Goal: Transaction & Acquisition: Purchase product/service

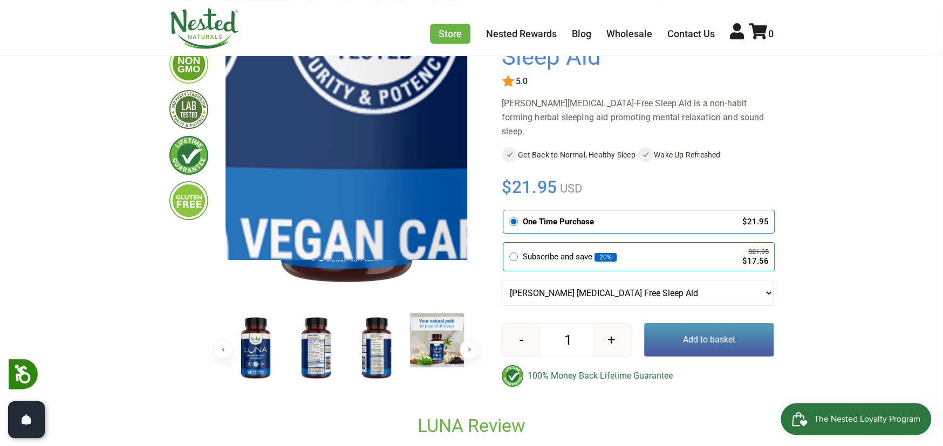
scroll to position [216, 0]
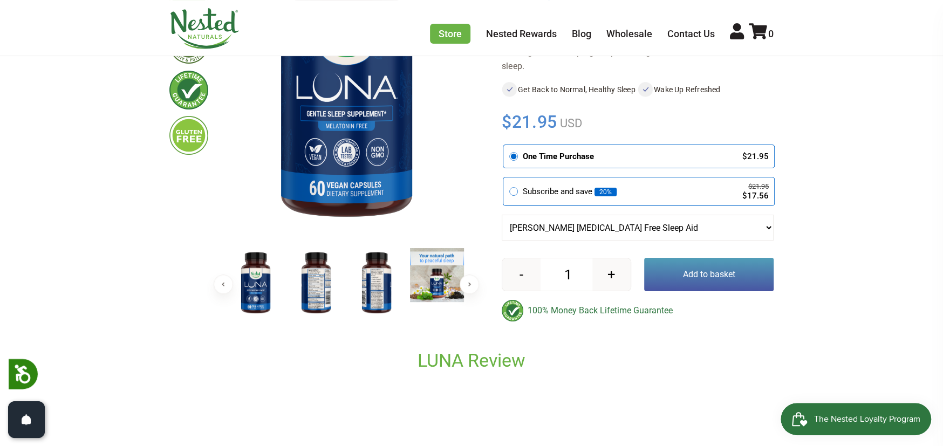
click at [317, 273] on img at bounding box center [316, 283] width 54 height 70
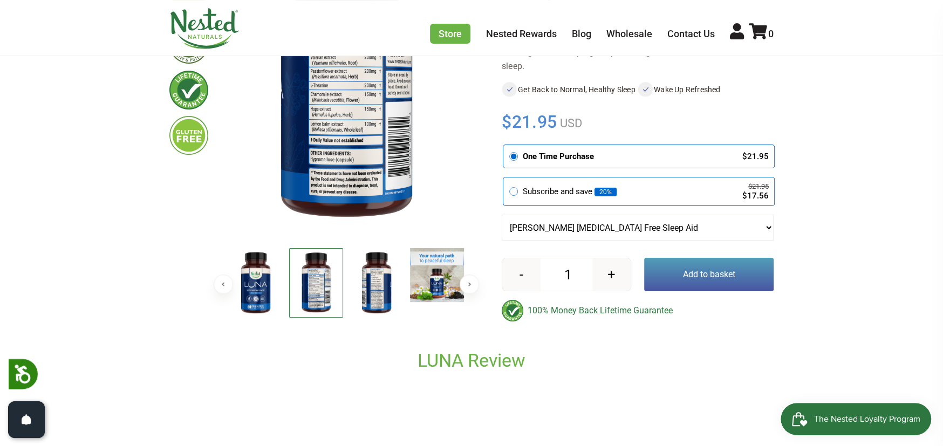
scroll to position [162, 0]
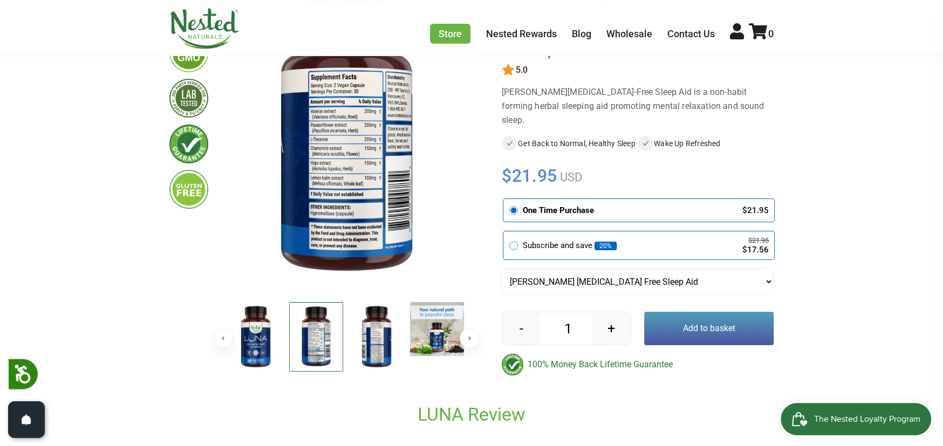
click at [370, 331] on img at bounding box center [376, 337] width 54 height 70
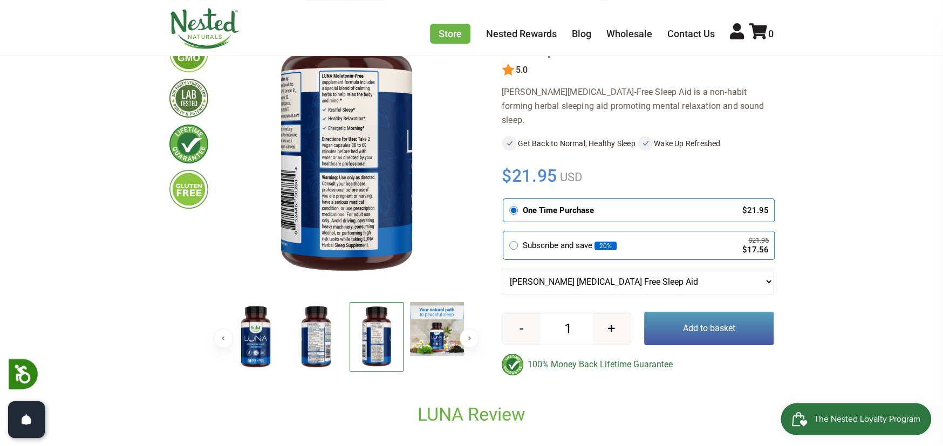
click at [321, 325] on img at bounding box center [316, 337] width 54 height 70
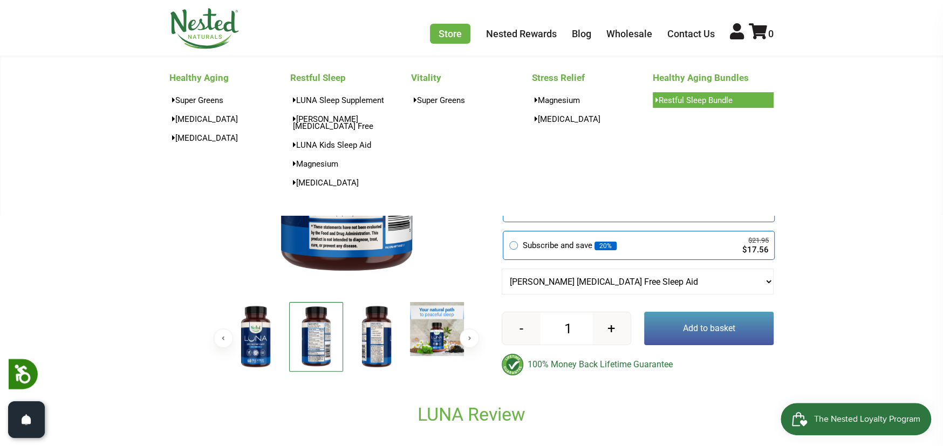
click at [698, 101] on link "Restful Sleep Bundle" at bounding box center [712, 100] width 121 height 16
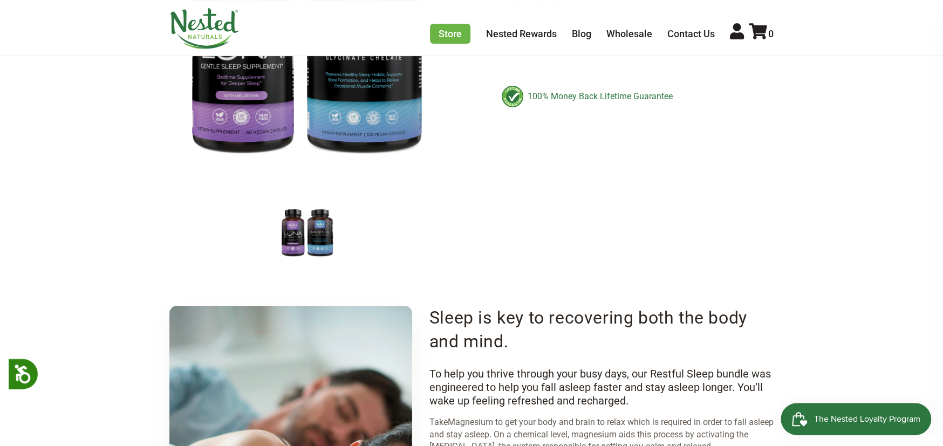
scroll to position [216, 0]
